Goal: Information Seeking & Learning: Find specific fact

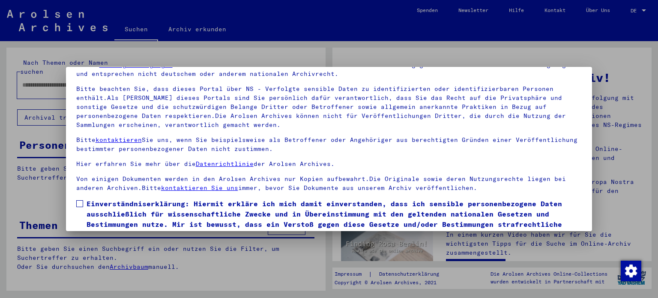
scroll to position [72, 0]
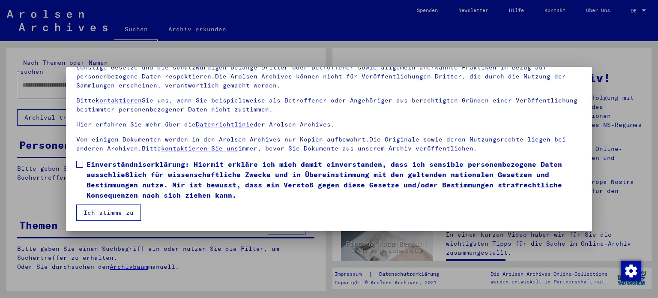
click at [79, 164] on span at bounding box center [79, 164] width 7 height 7
click at [102, 212] on button "Ich stimme zu" at bounding box center [108, 212] width 65 height 16
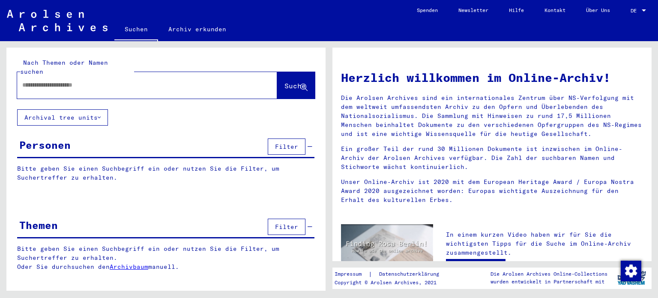
click at [111, 81] on input "text" at bounding box center [136, 85] width 229 height 9
type input "**********"
click at [302, 84] on icon at bounding box center [303, 87] width 7 height 7
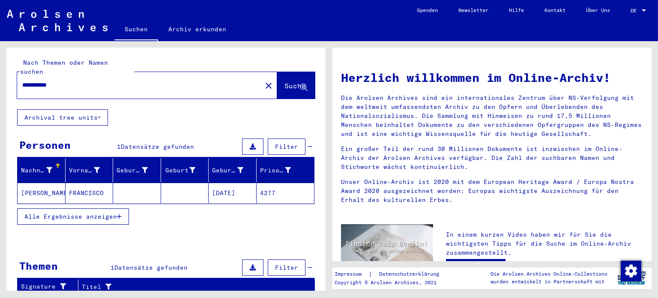
click at [75, 182] on mat-cell "FRANCISCO" at bounding box center [90, 192] width 48 height 21
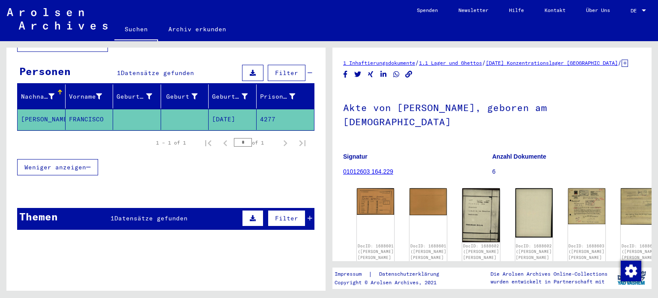
scroll to position [75, 0]
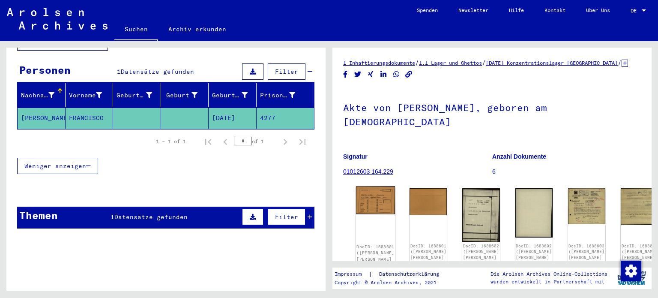
click at [370, 209] on img at bounding box center [375, 200] width 39 height 28
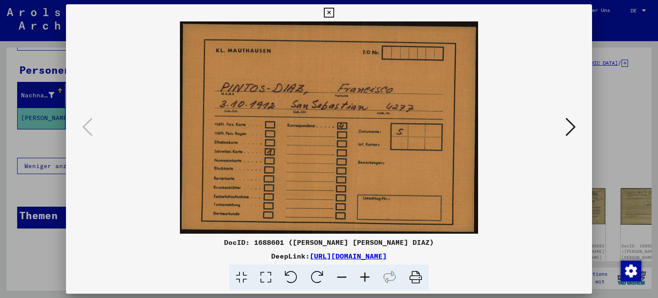
click at [570, 128] on icon at bounding box center [570, 126] width 10 height 21
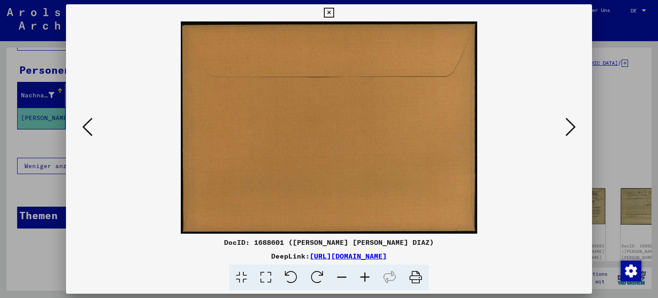
click at [571, 125] on icon at bounding box center [570, 126] width 10 height 21
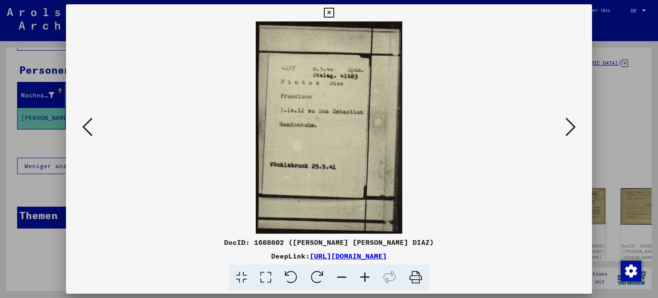
click at [366, 279] on icon at bounding box center [364, 277] width 23 height 26
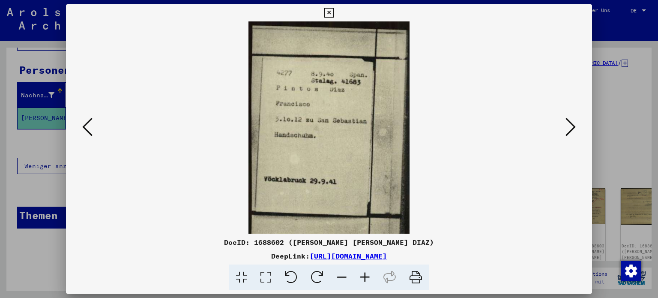
click at [366, 279] on icon at bounding box center [364, 277] width 23 height 26
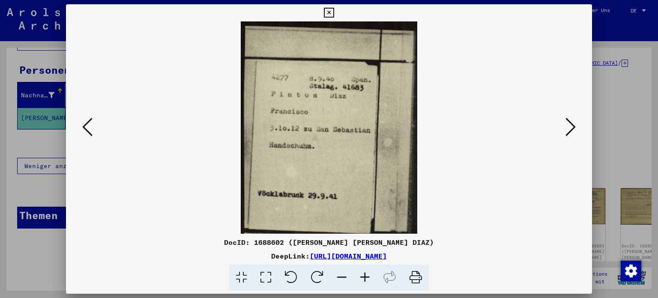
click at [366, 279] on icon at bounding box center [364, 277] width 23 height 26
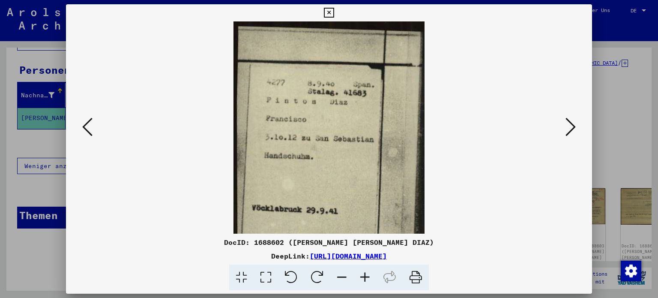
click at [258, 207] on img at bounding box center [328, 159] width 191 height 276
click at [263, 207] on img at bounding box center [328, 159] width 191 height 276
click at [572, 128] on icon at bounding box center [570, 126] width 10 height 21
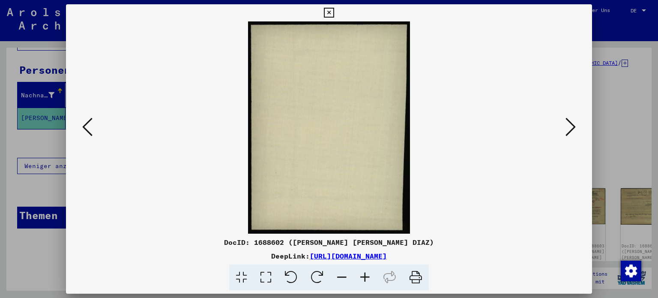
click at [572, 127] on icon at bounding box center [570, 126] width 10 height 21
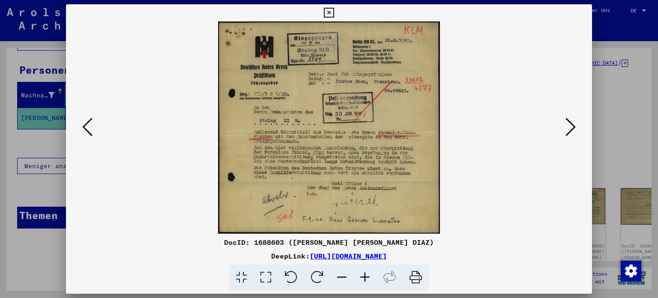
click at [363, 276] on icon at bounding box center [364, 277] width 23 height 26
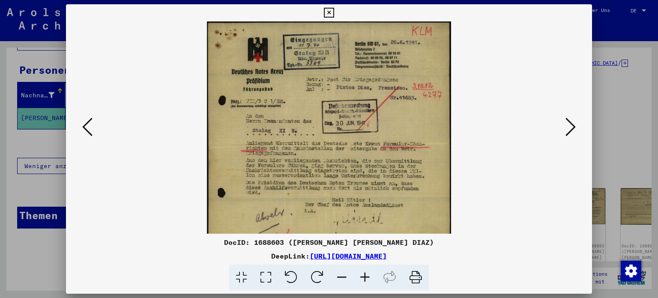
click at [363, 276] on icon at bounding box center [364, 277] width 23 height 26
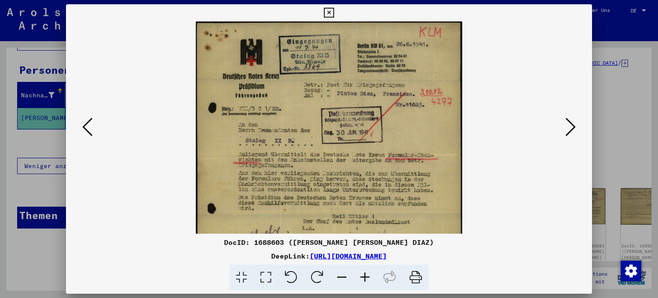
click at [363, 276] on icon at bounding box center [364, 277] width 23 height 26
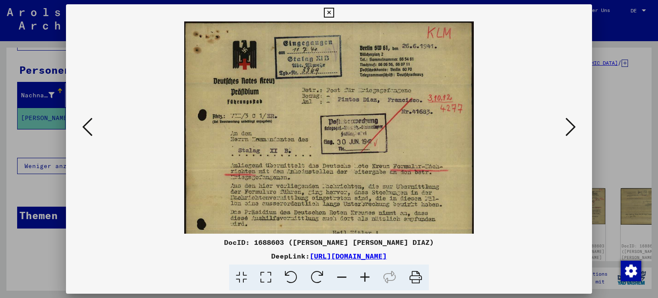
click at [363, 276] on icon at bounding box center [364, 277] width 23 height 26
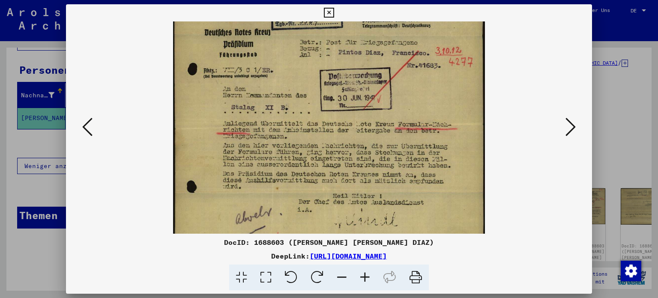
scroll to position [55, 0]
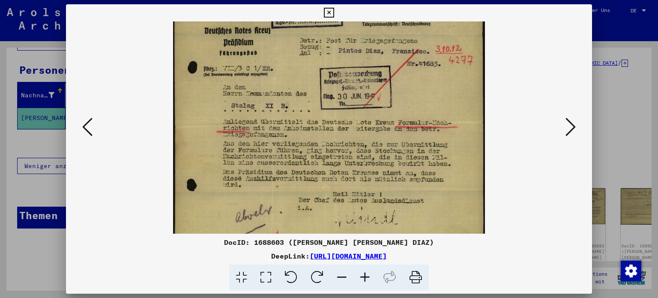
drag, startPoint x: 367, startPoint y: 221, endPoint x: 382, endPoint y: 159, distance: 63.4
click at [382, 159] on img at bounding box center [328, 116] width 311 height 298
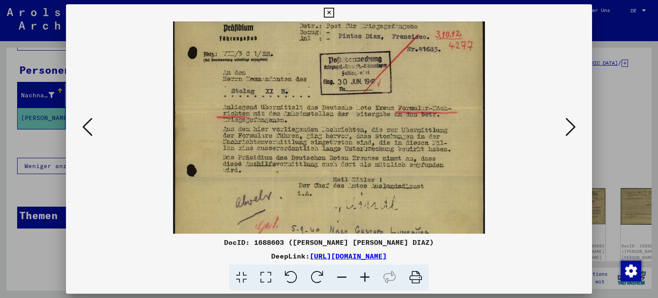
scroll to position [70, 0]
drag, startPoint x: 376, startPoint y: 189, endPoint x: 377, endPoint y: 172, distance: 17.6
click at [377, 172] on img at bounding box center [328, 100] width 311 height 298
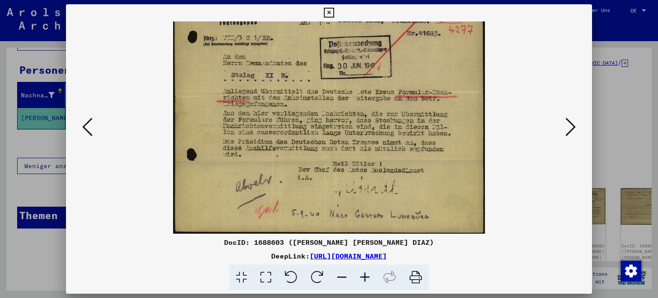
scroll to position [86, 0]
drag, startPoint x: 375, startPoint y: 191, endPoint x: 379, endPoint y: 169, distance: 22.7
click at [379, 169] on img at bounding box center [328, 85] width 311 height 298
click at [569, 128] on icon at bounding box center [570, 126] width 10 height 21
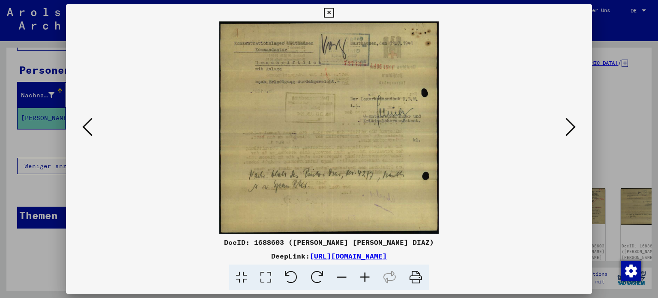
click at [569, 128] on icon at bounding box center [570, 126] width 10 height 21
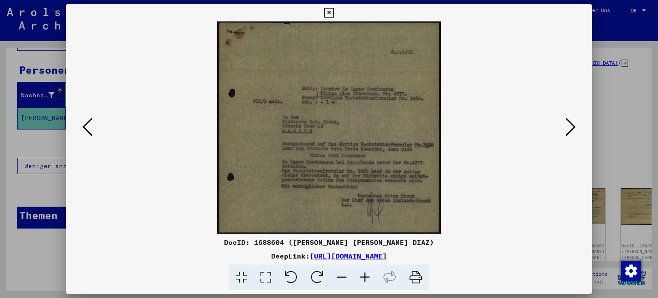
click at [569, 128] on icon at bounding box center [570, 126] width 10 height 21
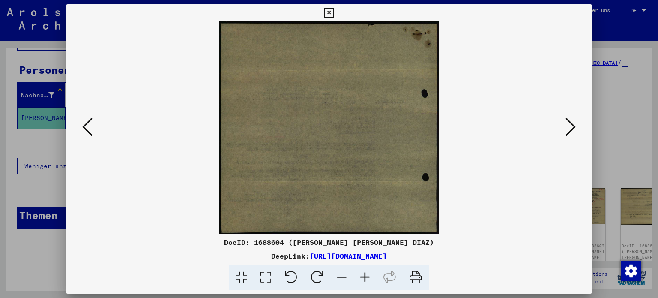
click at [569, 128] on icon at bounding box center [570, 126] width 10 height 21
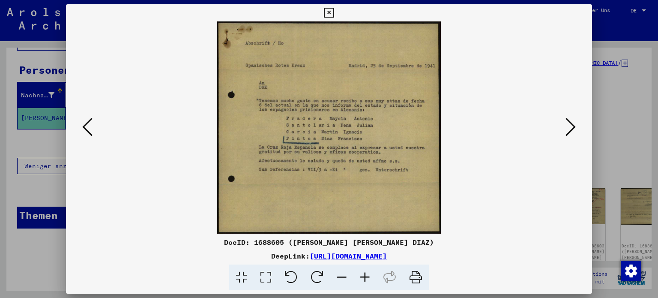
click at [363, 277] on icon at bounding box center [364, 277] width 23 height 26
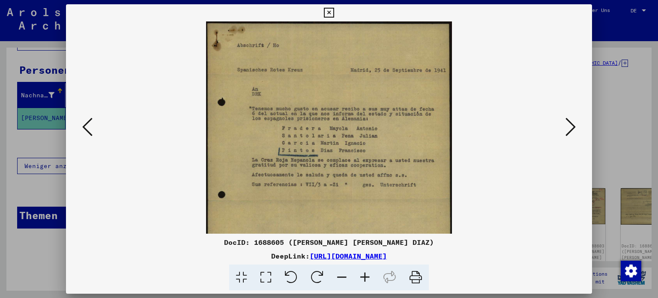
click at [363, 277] on icon at bounding box center [364, 277] width 23 height 26
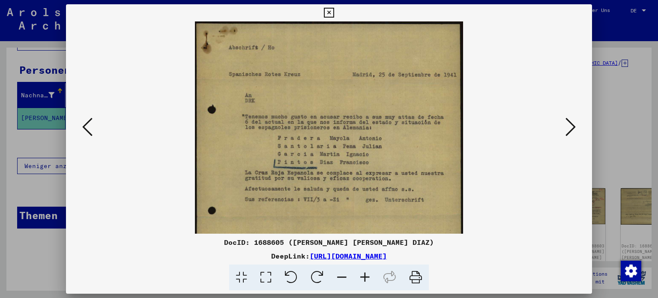
click at [363, 276] on icon at bounding box center [364, 277] width 23 height 26
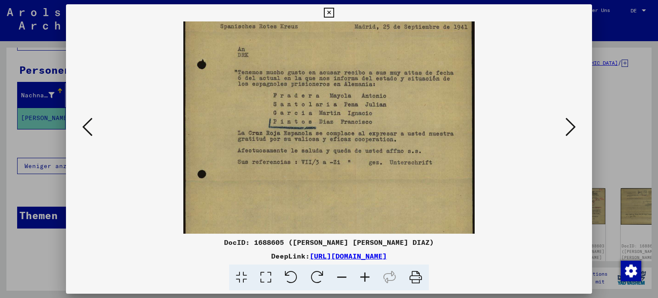
scroll to position [46, 0]
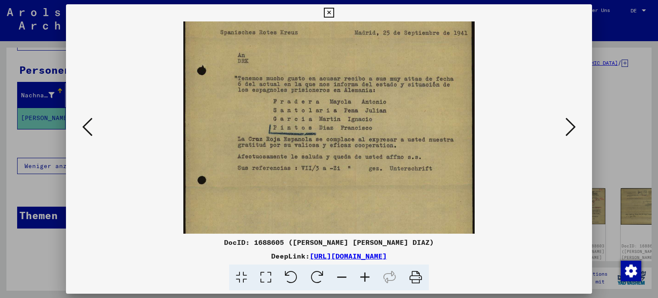
drag, startPoint x: 426, startPoint y: 167, endPoint x: 437, endPoint y: 101, distance: 67.7
click at [437, 101] on img at bounding box center [328, 113] width 291 height 276
click at [570, 129] on icon at bounding box center [570, 126] width 10 height 21
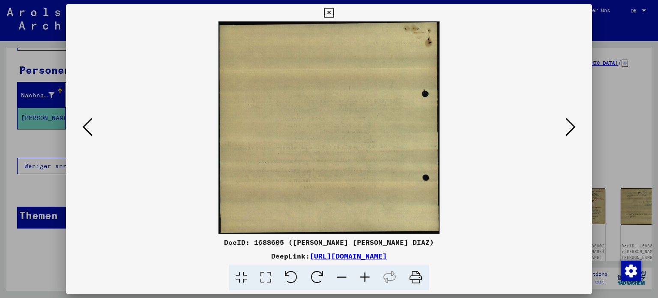
click at [570, 129] on icon at bounding box center [570, 126] width 10 height 21
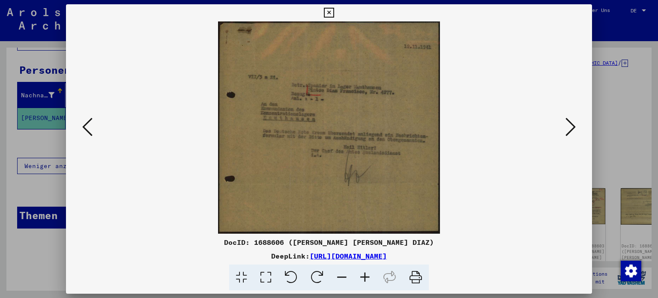
click at [570, 129] on icon at bounding box center [570, 126] width 10 height 21
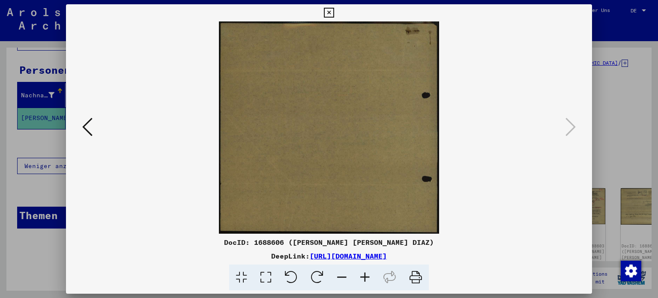
click at [84, 126] on icon at bounding box center [87, 126] width 10 height 21
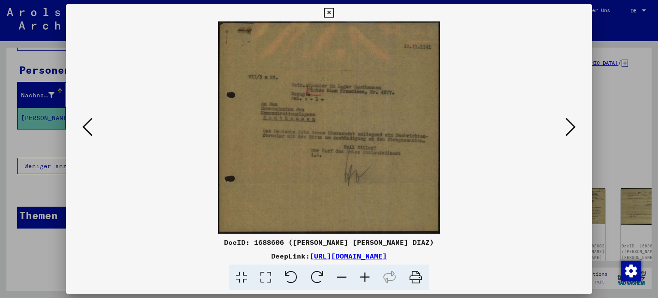
click at [85, 126] on icon at bounding box center [87, 126] width 10 height 21
